Goal: Transaction & Acquisition: Download file/media

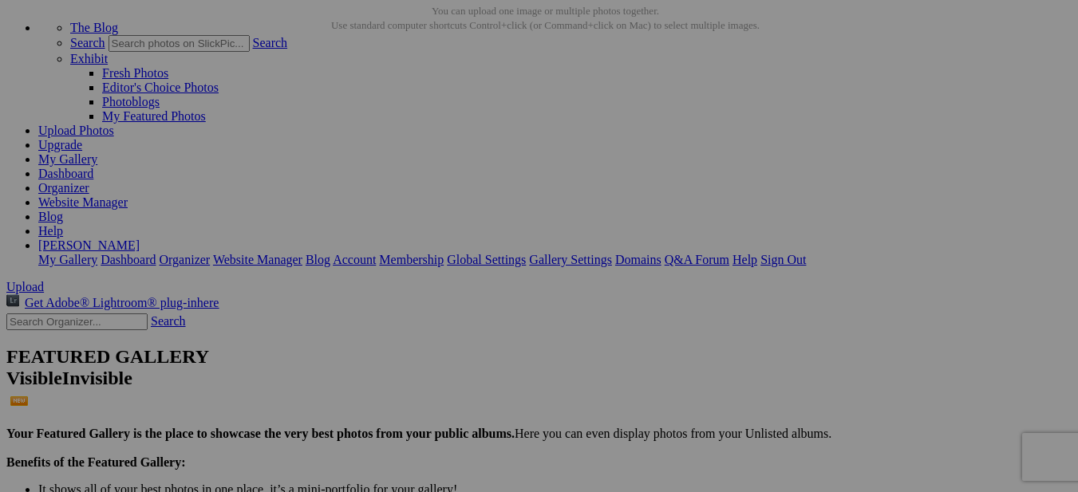
scroll to position [239, 0]
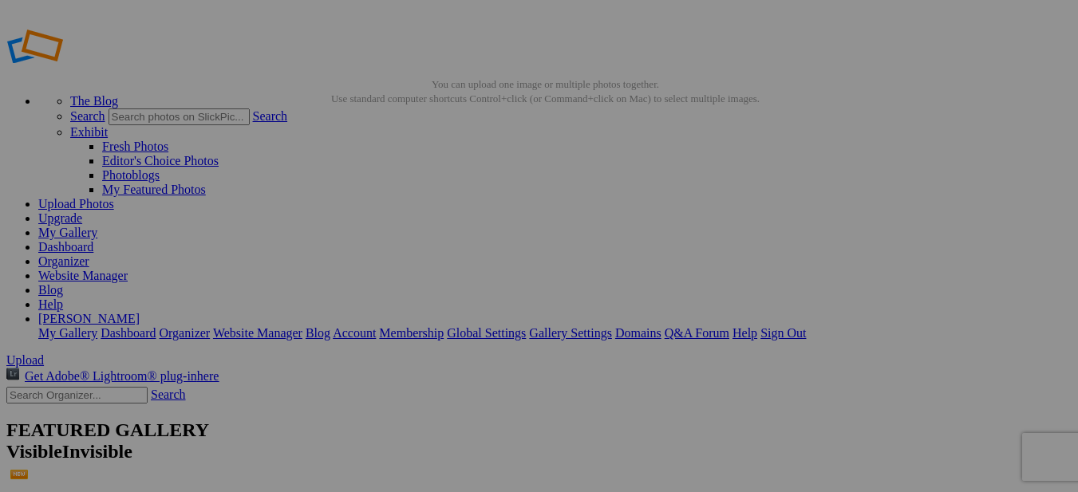
scroll to position [0, 0]
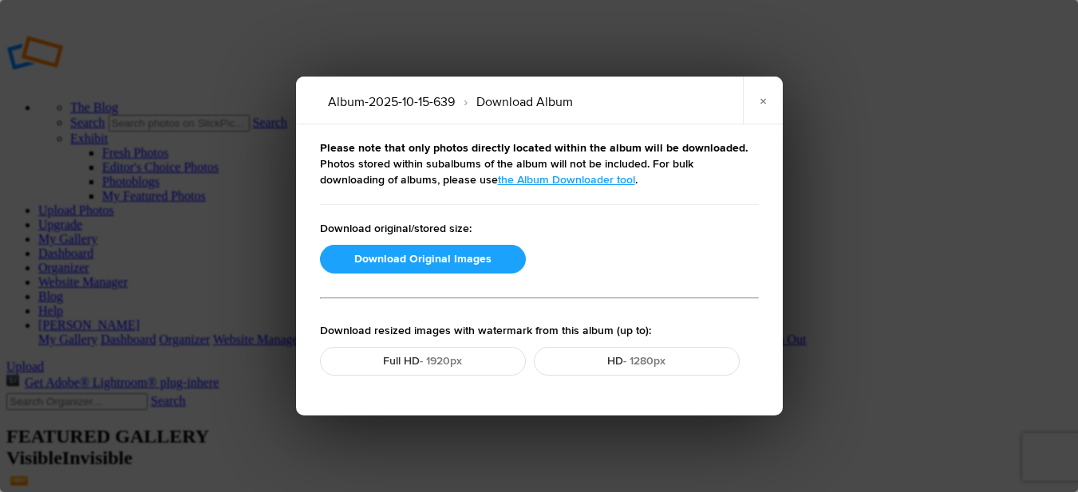
scroll to position [80, 0]
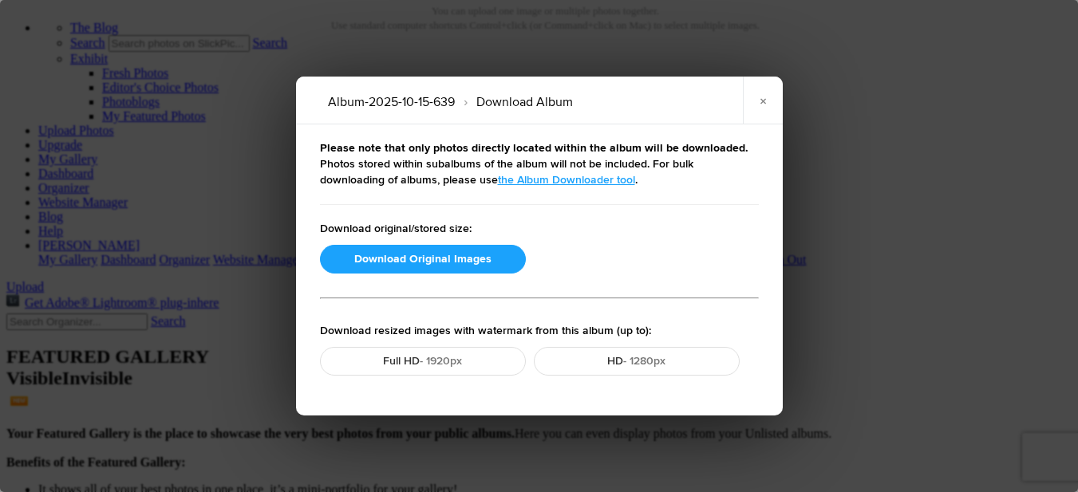
click at [498, 181] on link "the Album Downloader tool" at bounding box center [566, 180] width 137 height 14
click at [402, 260] on button "Download Original Images" at bounding box center [423, 259] width 206 height 29
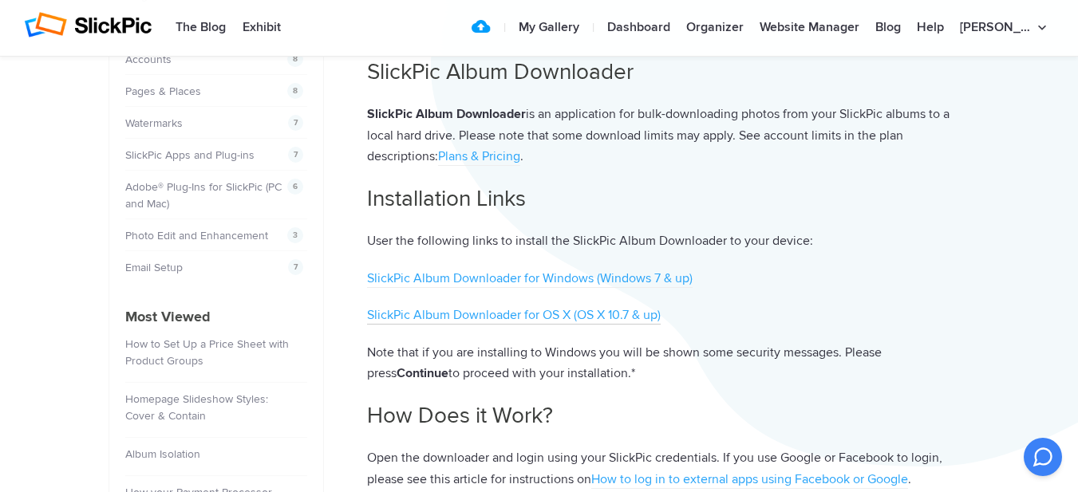
scroll to position [479, 0]
